Goal: Task Accomplishment & Management: Manage account settings

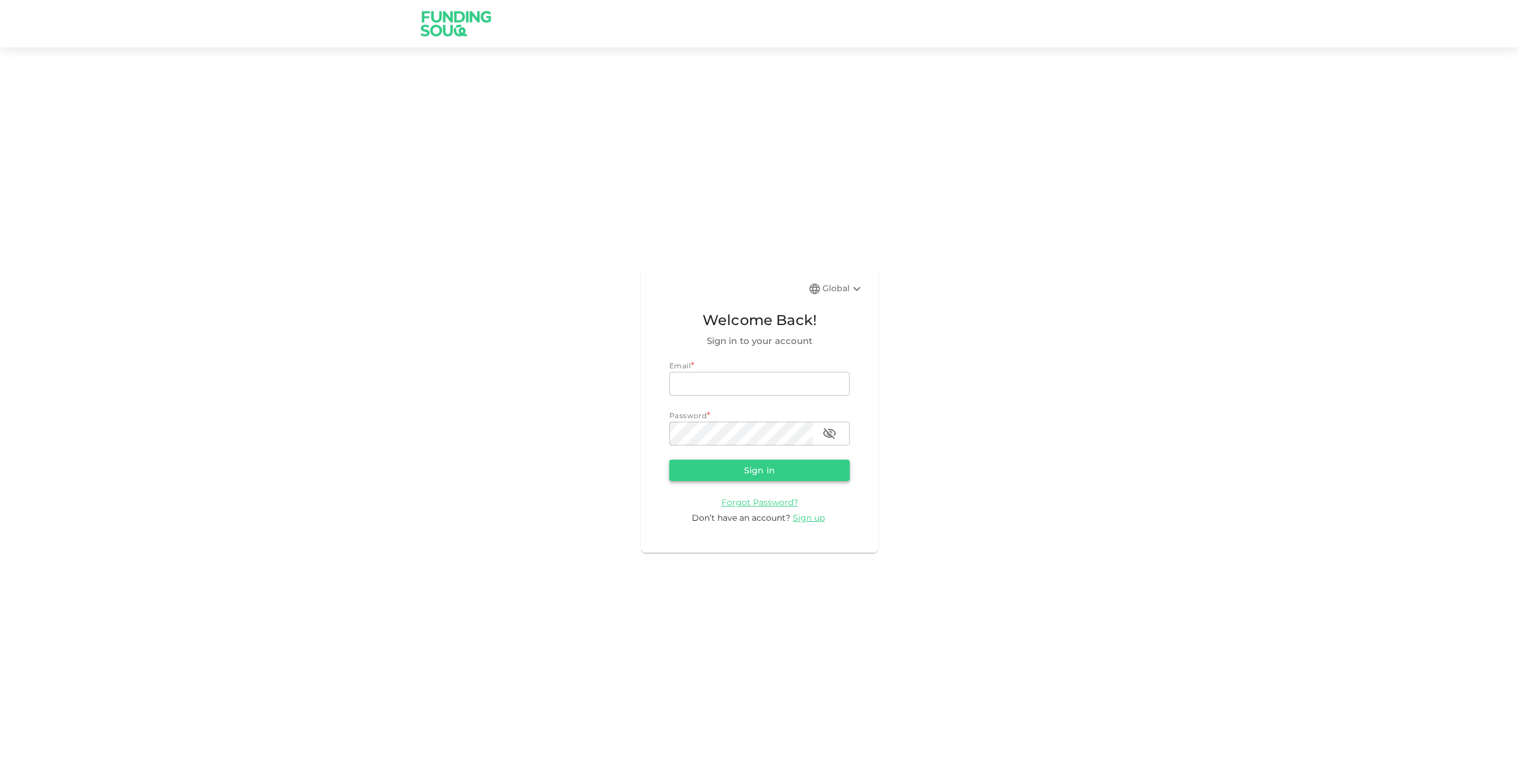
type input "Rahulramnani5@gmail.com"
click at [777, 474] on button "Sign in" at bounding box center [759, 470] width 180 height 21
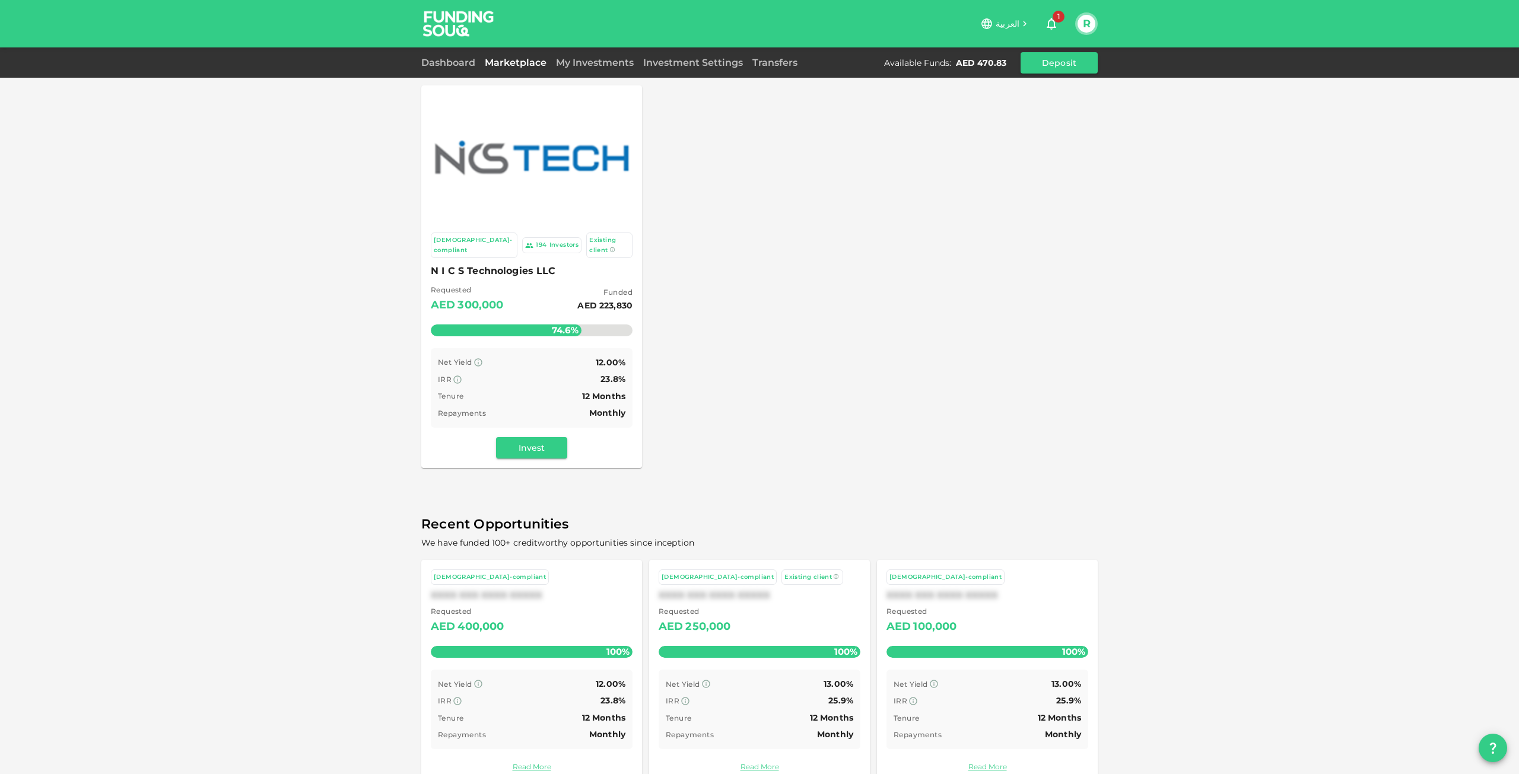
click at [580, 168] on img at bounding box center [531, 157] width 197 height 47
